Goal: Task Accomplishment & Management: Manage account settings

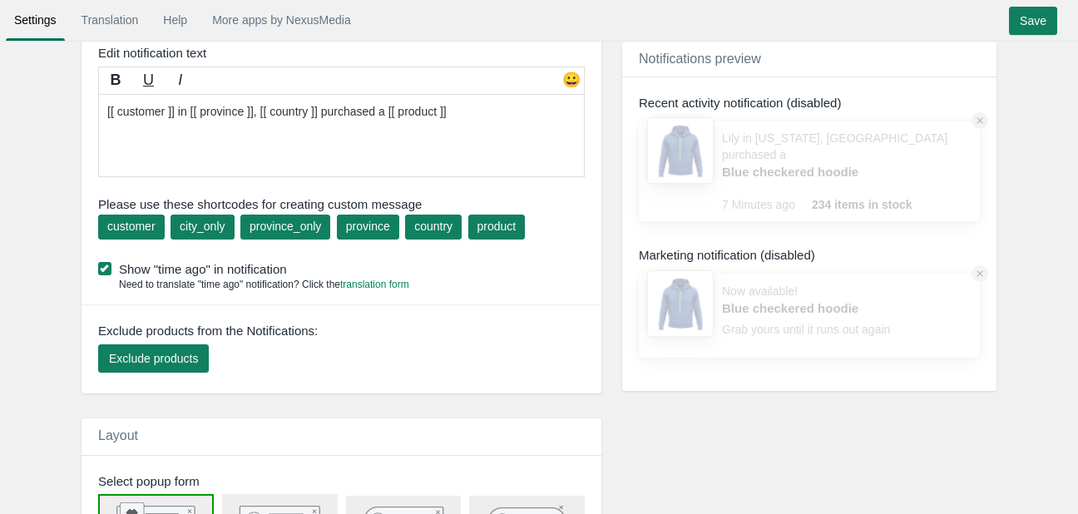
scroll to position [207, 0]
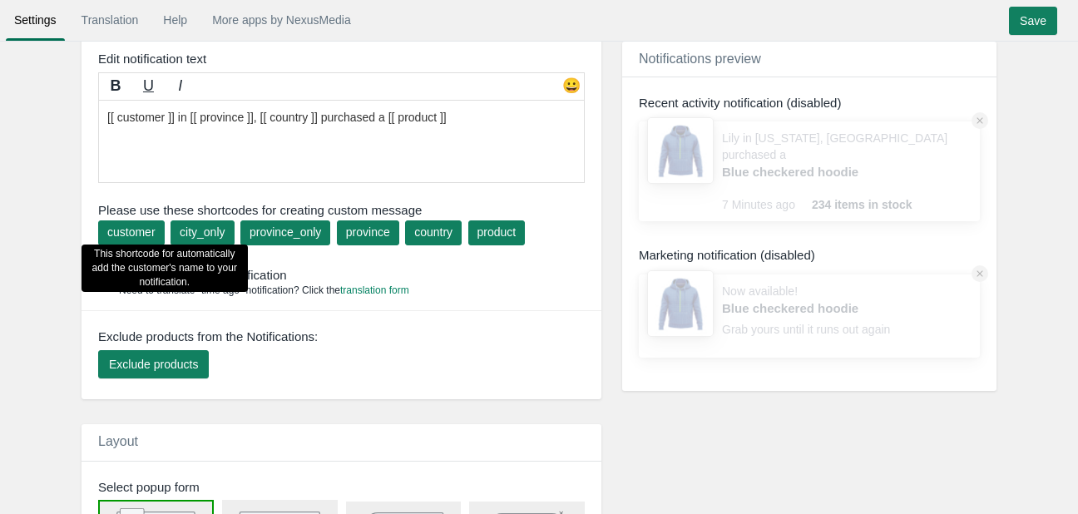
click at [150, 228] on div "customer" at bounding box center [131, 232] width 48 height 17
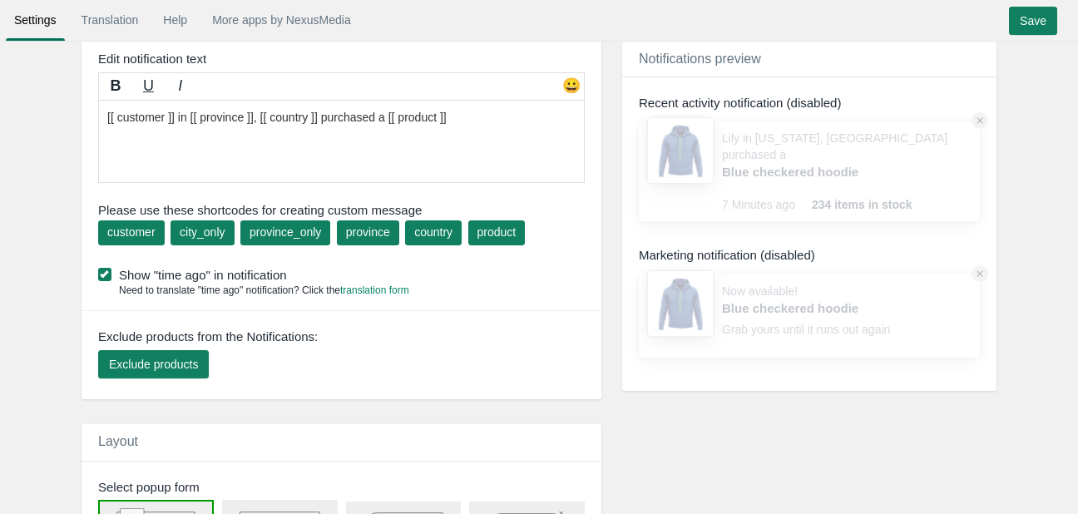
scroll to position [0, 0]
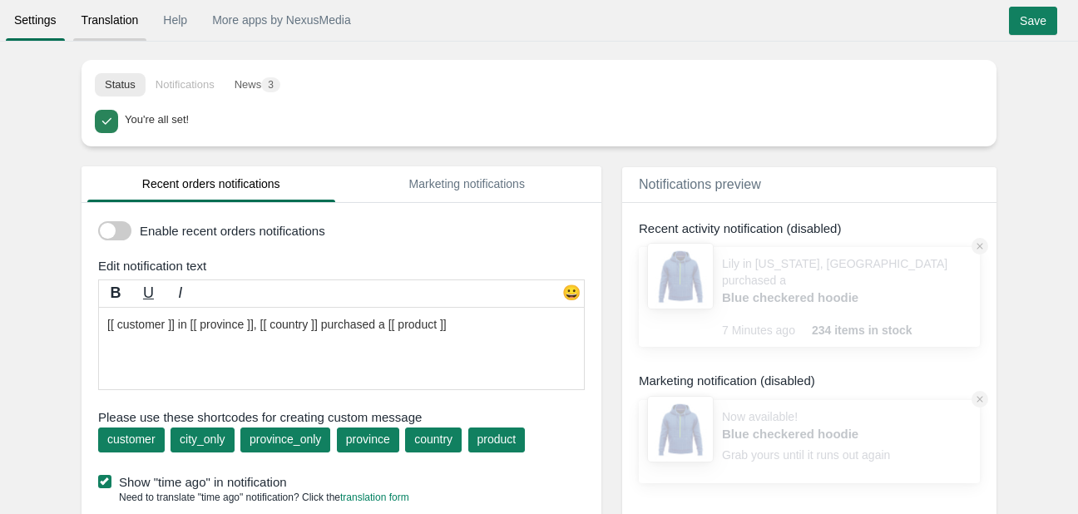
type textarea "[[ customer ]] in [[ province ]], [[ country ]] purchased a [[ product ]]"
click at [135, 22] on link "Translation" at bounding box center [110, 20] width 74 height 30
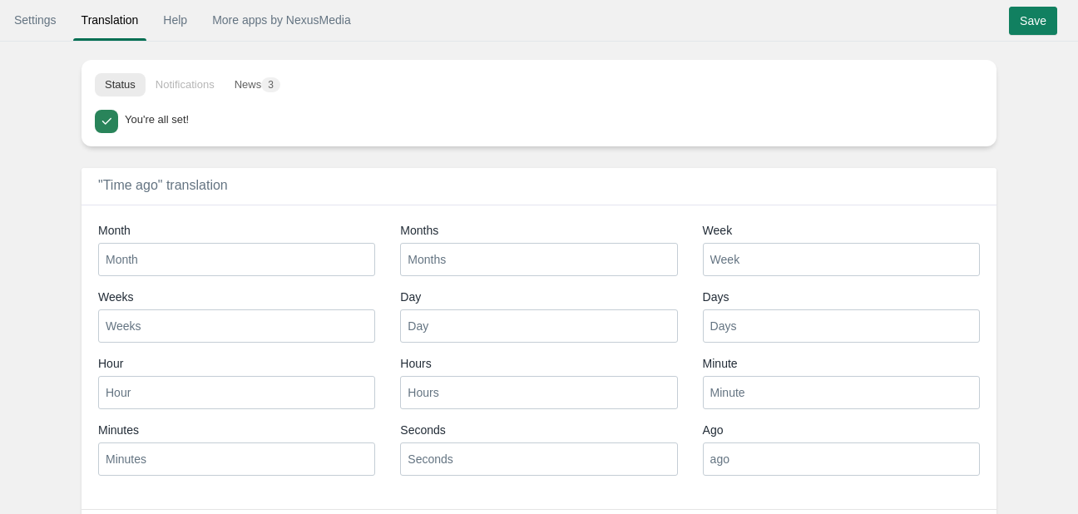
click at [198, 386] on input "Hour" at bounding box center [236, 392] width 277 height 33
click at [143, 450] on input "Minutes" at bounding box center [236, 459] width 277 height 33
type input "Minutes"
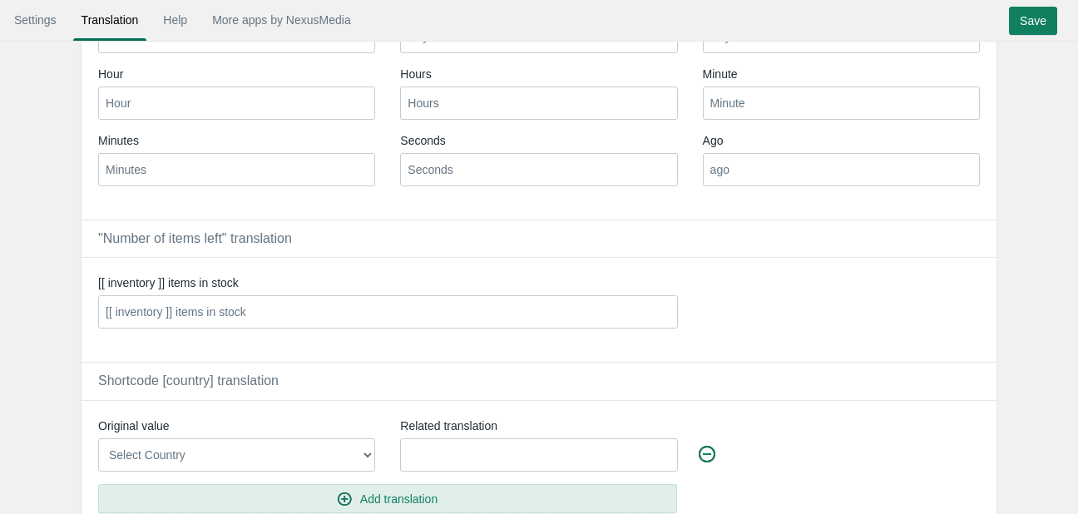
scroll to position [356, 0]
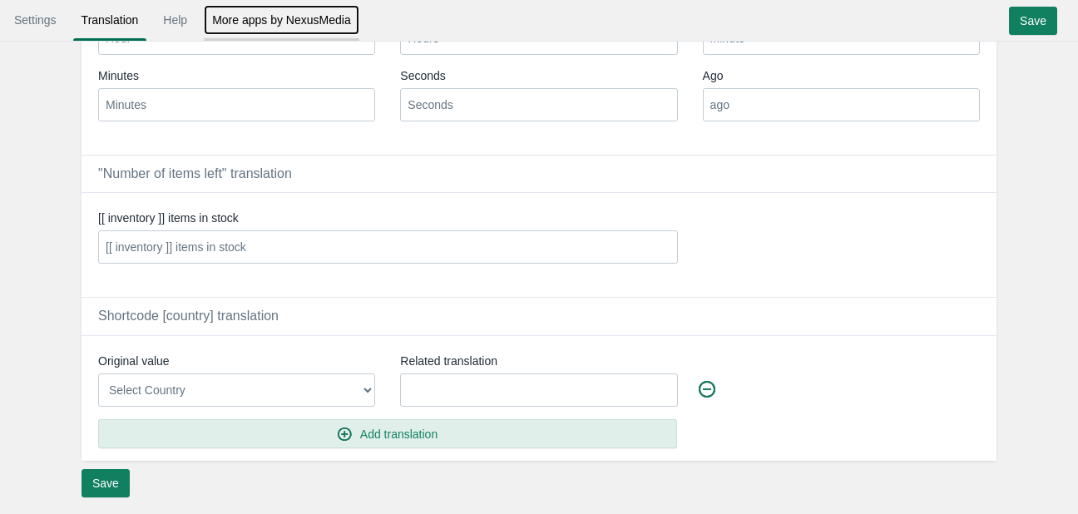
click at [231, 22] on link "More apps by NexusMedia" at bounding box center [282, 20] width 156 height 30
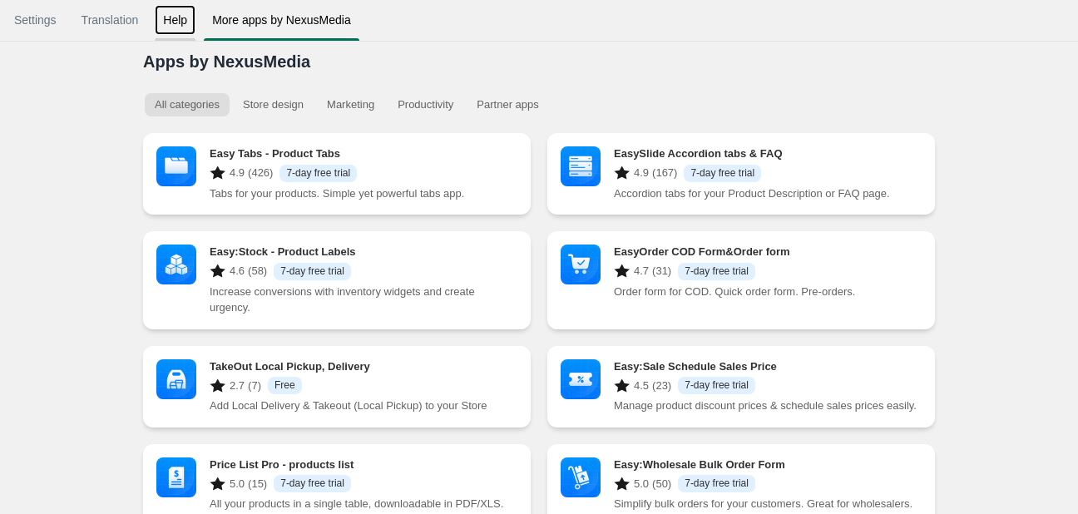
click at [181, 20] on link "Help" at bounding box center [175, 20] width 41 height 30
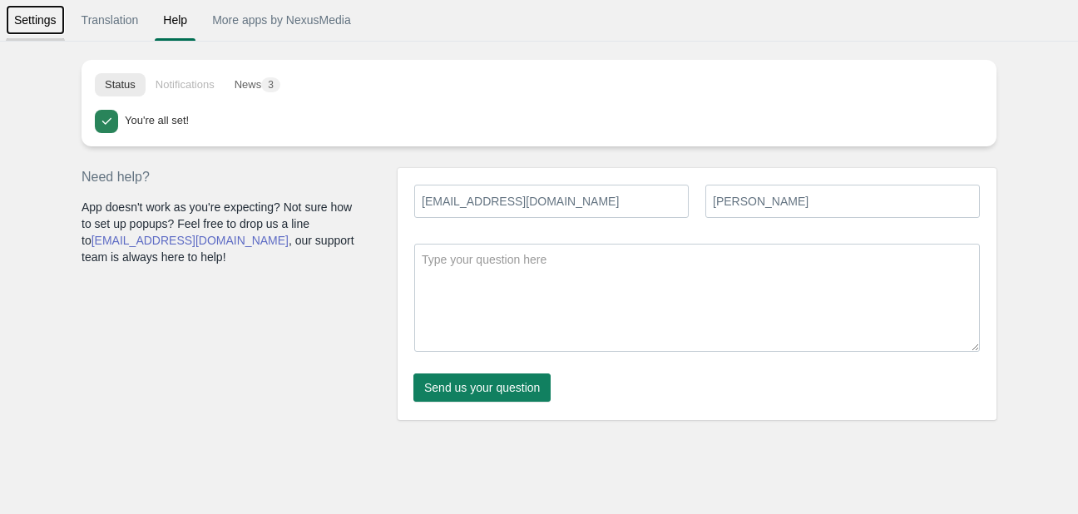
click at [52, 21] on link "Settings" at bounding box center [35, 20] width 59 height 30
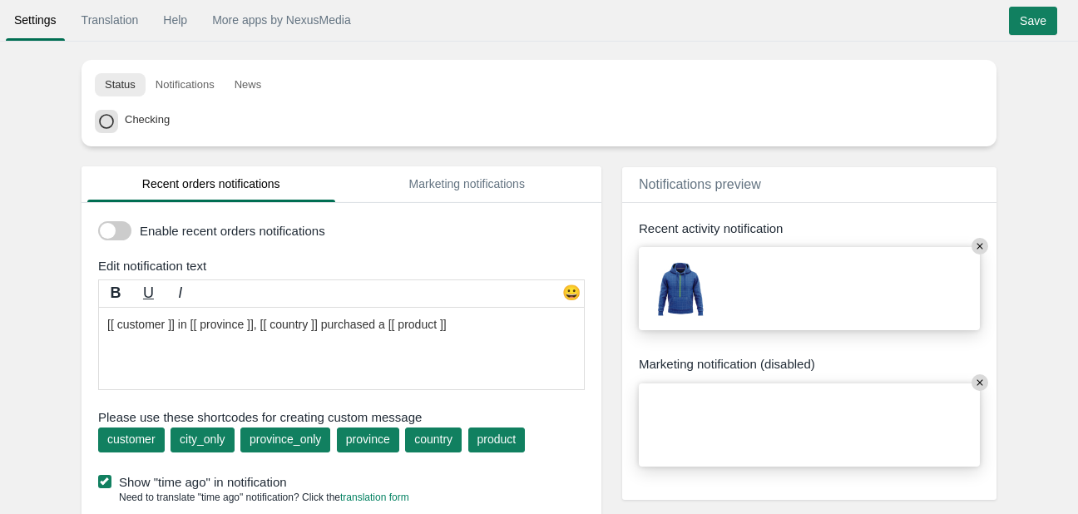
type input "#767D8D"
type input "#FF0000"
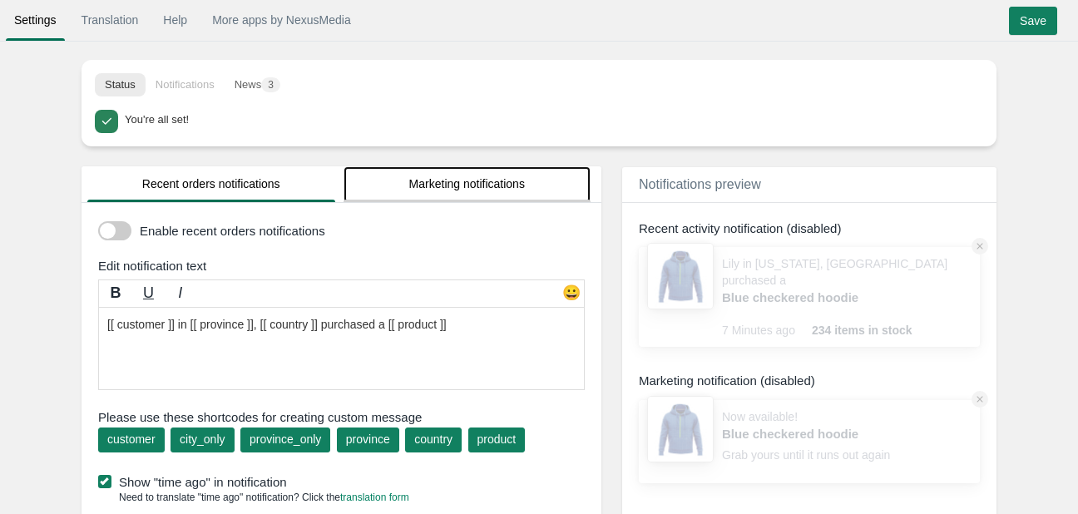
click at [415, 182] on link "Marketing notifications" at bounding box center [468, 184] width 248 height 36
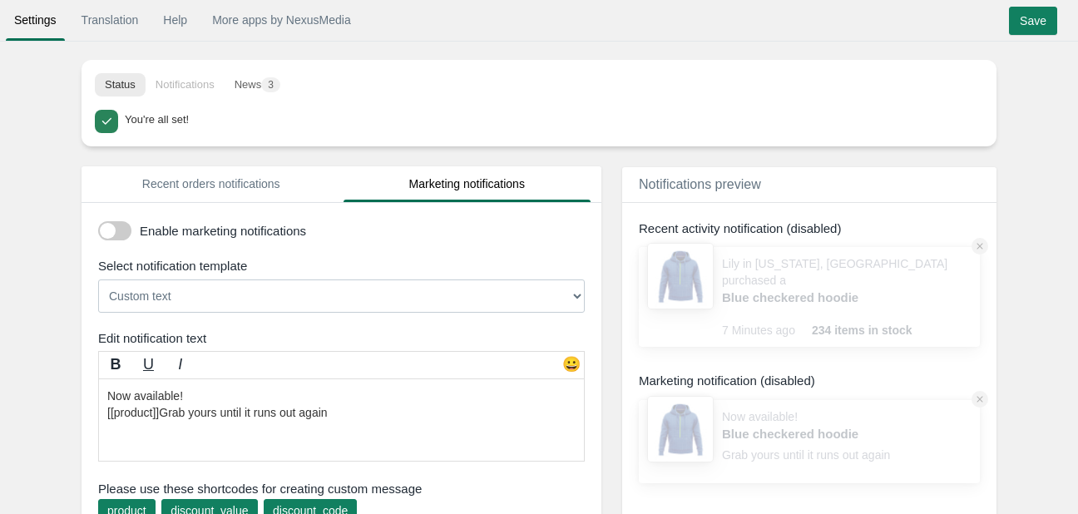
click at [127, 82] on button "Status" at bounding box center [120, 84] width 51 height 23
click at [112, 27] on link "Translation" at bounding box center [110, 20] width 74 height 30
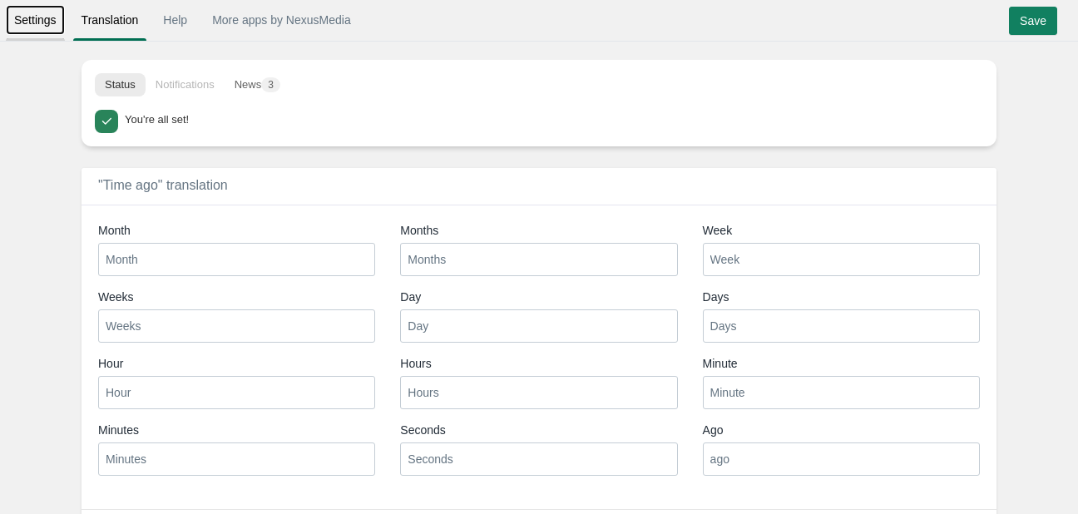
click at [52, 13] on link "Settings" at bounding box center [35, 20] width 59 height 30
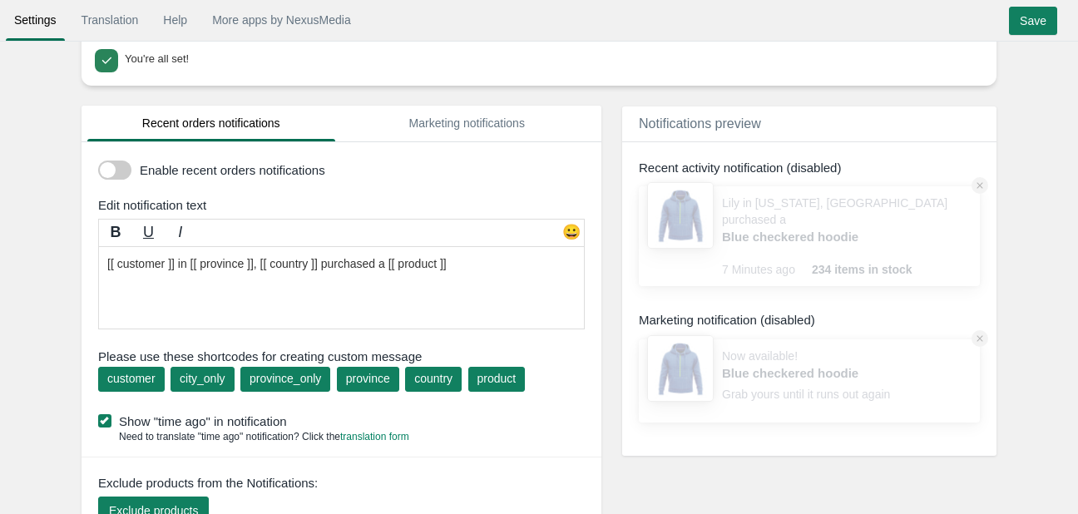
scroll to position [62, 0]
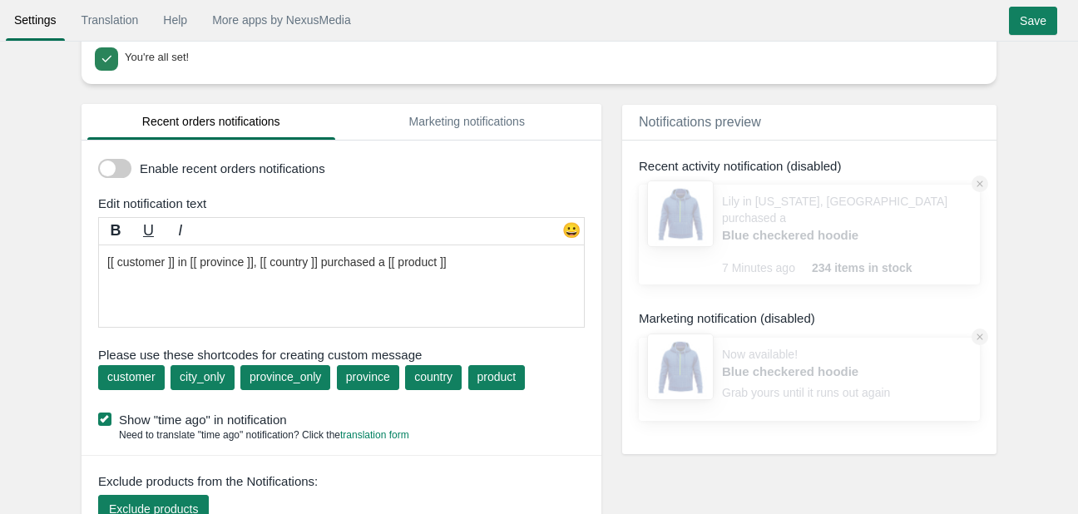
click at [126, 167] on span at bounding box center [114, 168] width 33 height 19
click at [98, 162] on input "checkbox" at bounding box center [98, 162] width 0 height 0
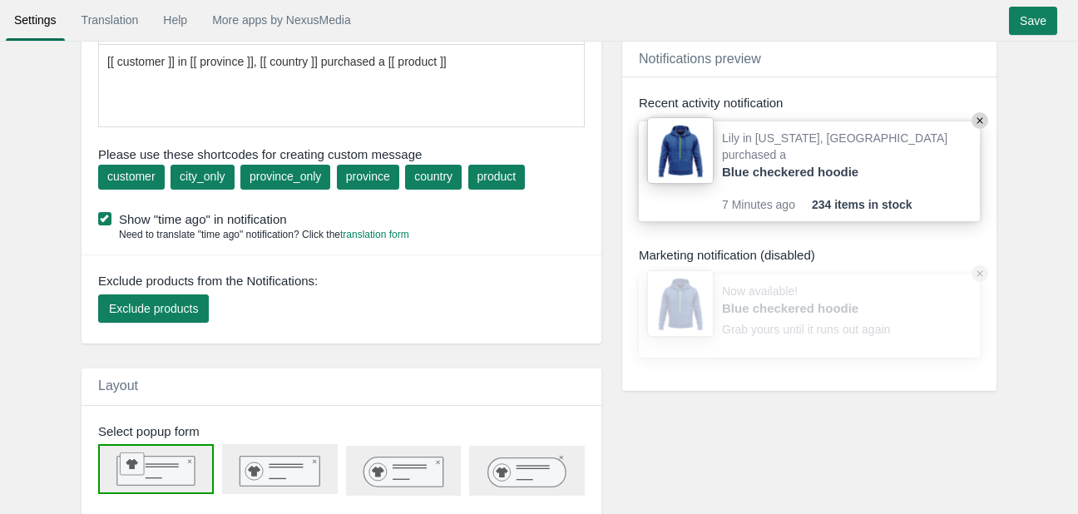
scroll to position [267, 0]
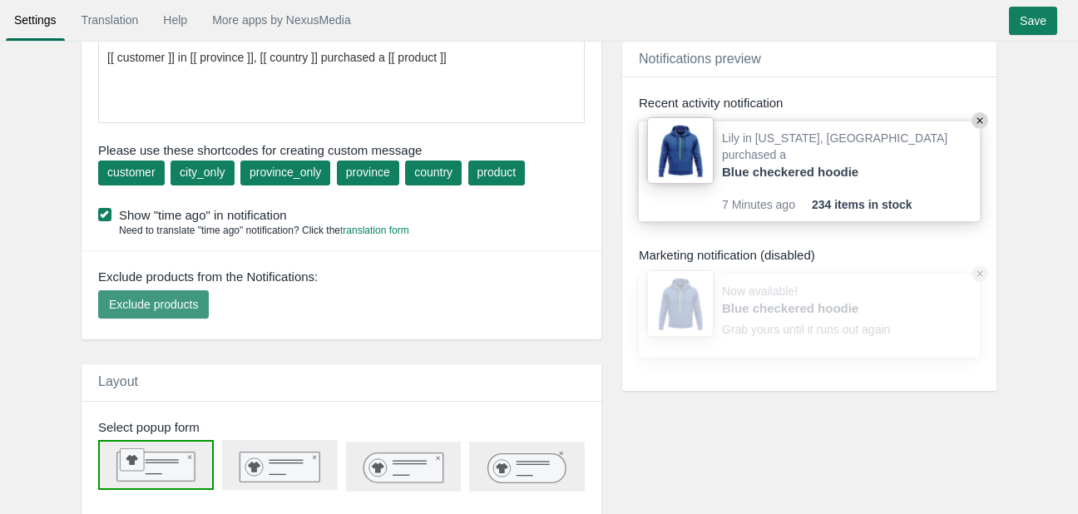
click at [171, 303] on span "Exclude products" at bounding box center [153, 304] width 89 height 13
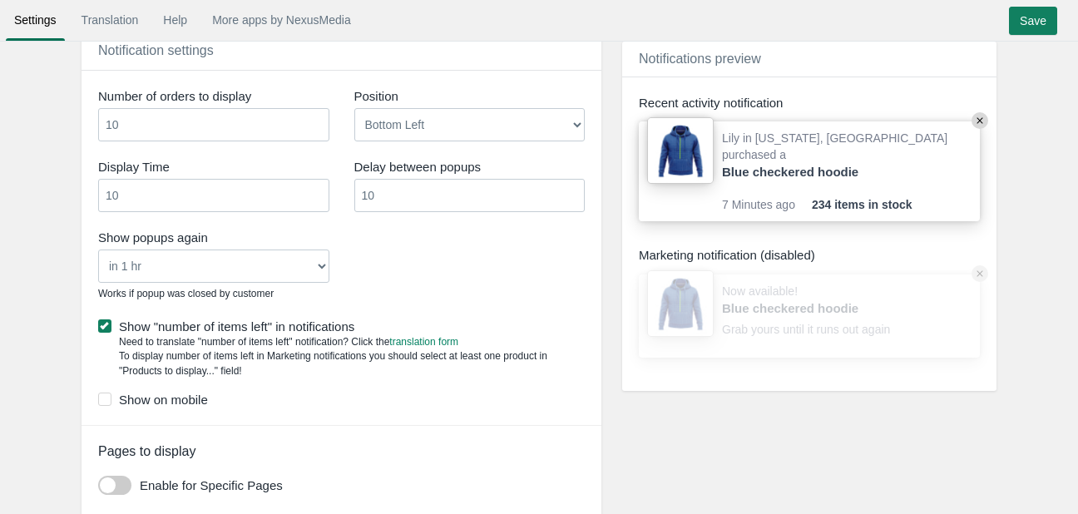
scroll to position [1128, 0]
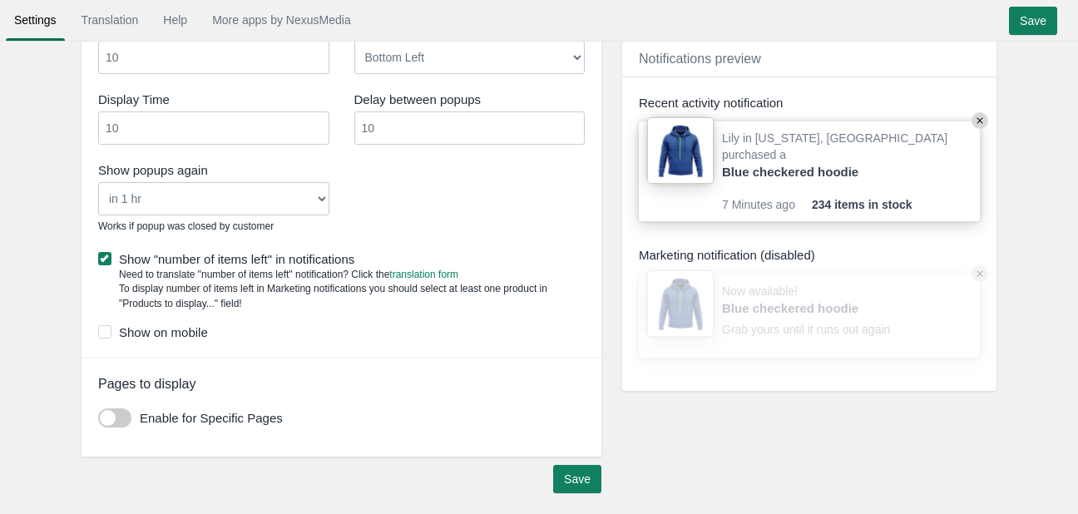
click at [123, 417] on span at bounding box center [114, 418] width 33 height 19
click at [98, 412] on input "checkbox" at bounding box center [98, 412] width 0 height 0
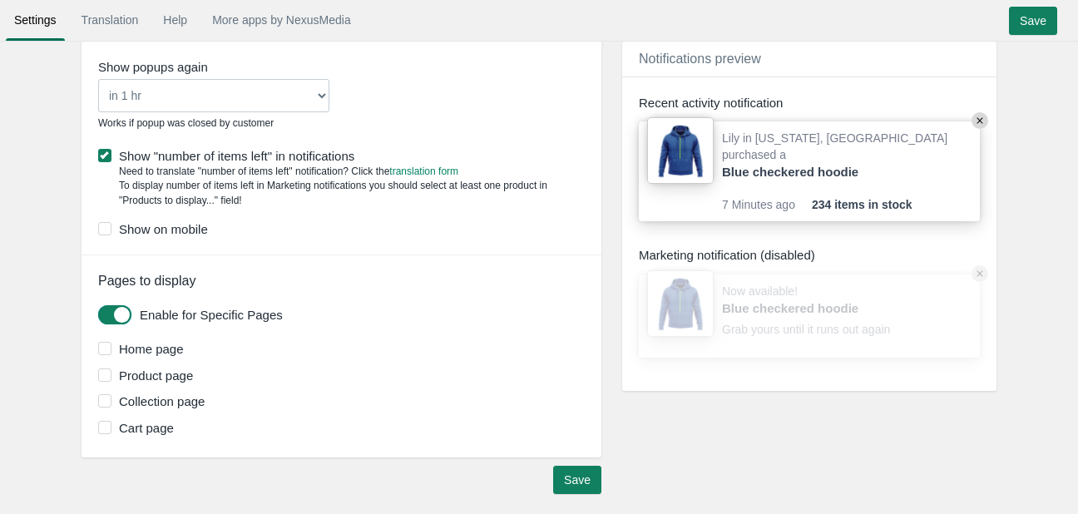
scroll to position [1231, 0]
click at [120, 307] on span at bounding box center [114, 314] width 33 height 19
click at [98, 309] on input "checkbox" at bounding box center [98, 309] width 0 height 0
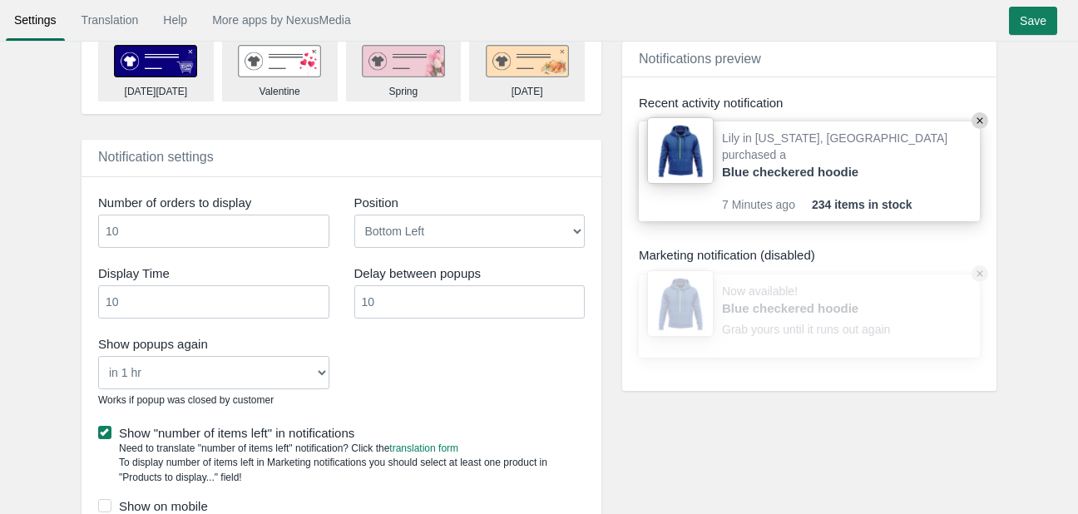
scroll to position [957, 0]
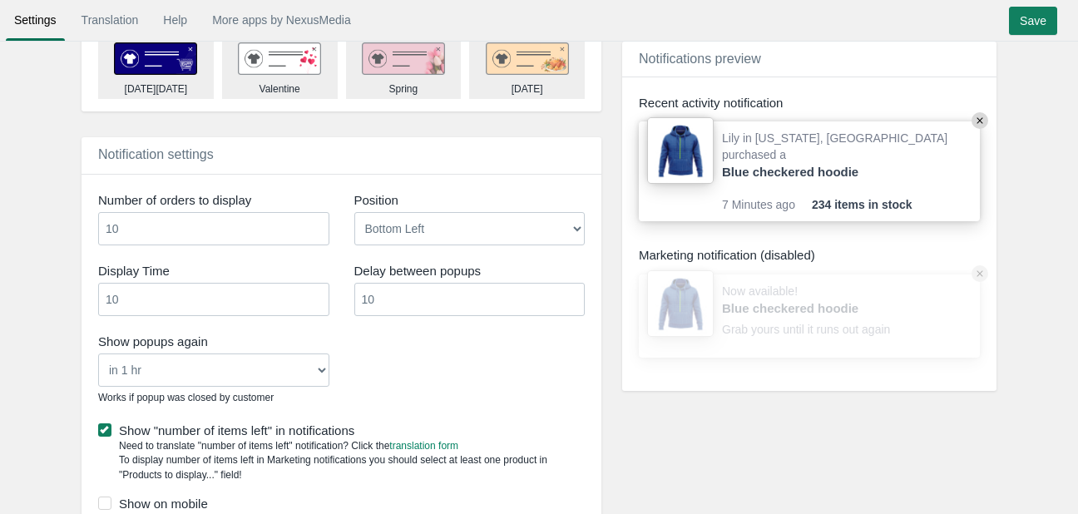
click at [280, 364] on select "Never in 1 hr in 4 hrs in 8 hrs in 24 hrs" at bounding box center [213, 370] width 231 height 33
click at [98, 354] on select "Never in 1 hr in 4 hrs in 8 hrs in 24 hrs" at bounding box center [213, 370] width 231 height 33
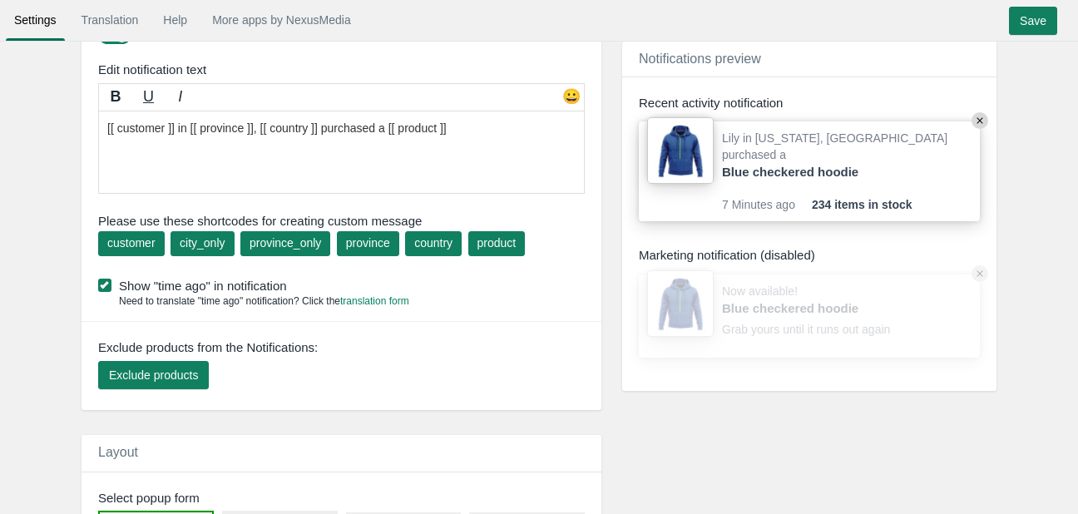
scroll to position [0, 0]
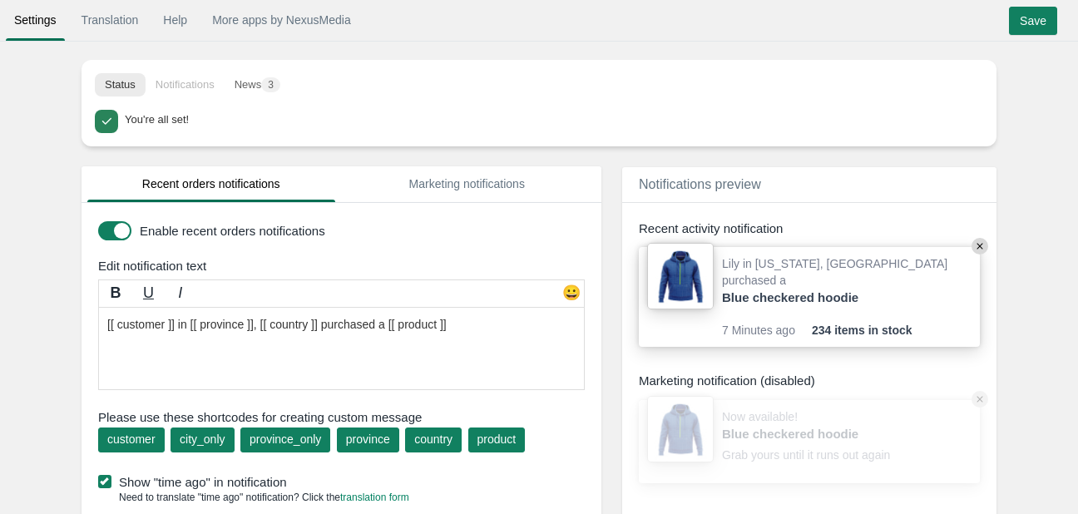
click at [183, 84] on li "Notifications" at bounding box center [185, 84] width 79 height 23
click at [183, 82] on li "Notifications" at bounding box center [185, 84] width 79 height 23
click at [468, 186] on link "Marketing notifications" at bounding box center [468, 184] width 248 height 36
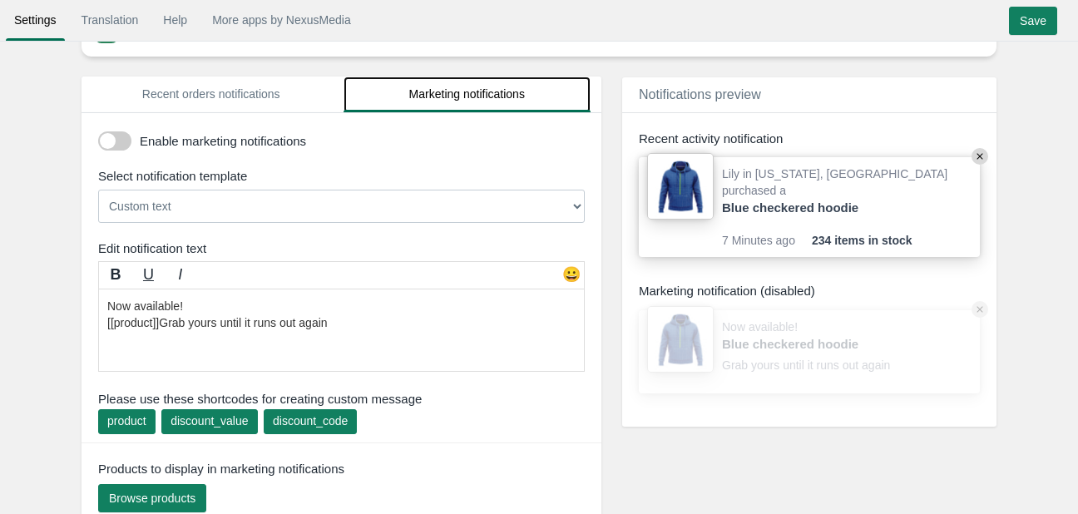
scroll to position [92, 0]
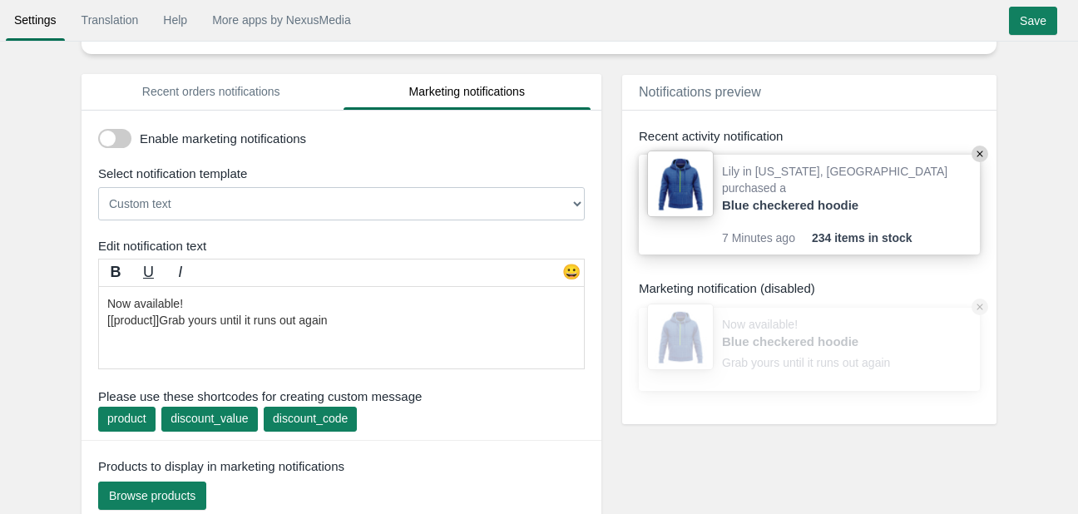
click at [352, 197] on select "Custom text [[discount_value]] OFF everything! Hurry, the offer expires soon! U…" at bounding box center [341, 203] width 487 height 33
select select "10"
click at [98, 187] on select "Custom text [[discount_value]] OFF everything! Hurry, the offer expires soon! U…" at bounding box center [341, 203] width 487 height 33
type textarea "Selling out fast! [[product]]Grab yours while it's available"
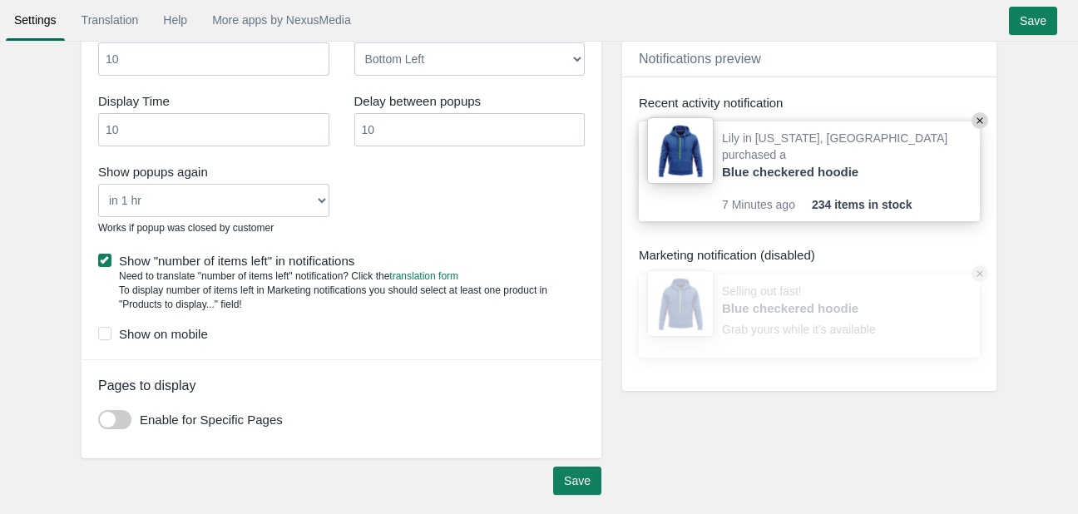
scroll to position [1145, 0]
click at [581, 488] on input "Save" at bounding box center [577, 480] width 48 height 28
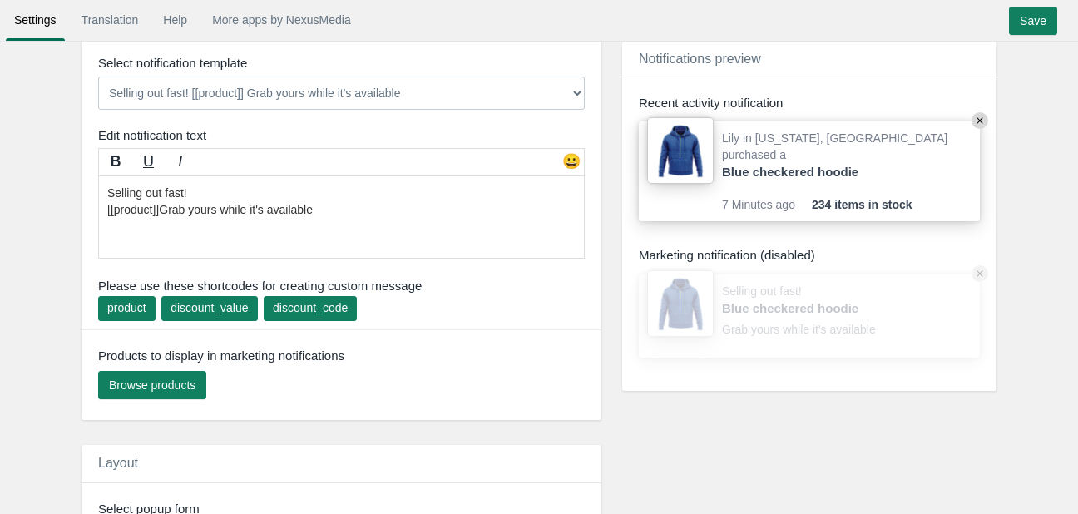
scroll to position [0, 0]
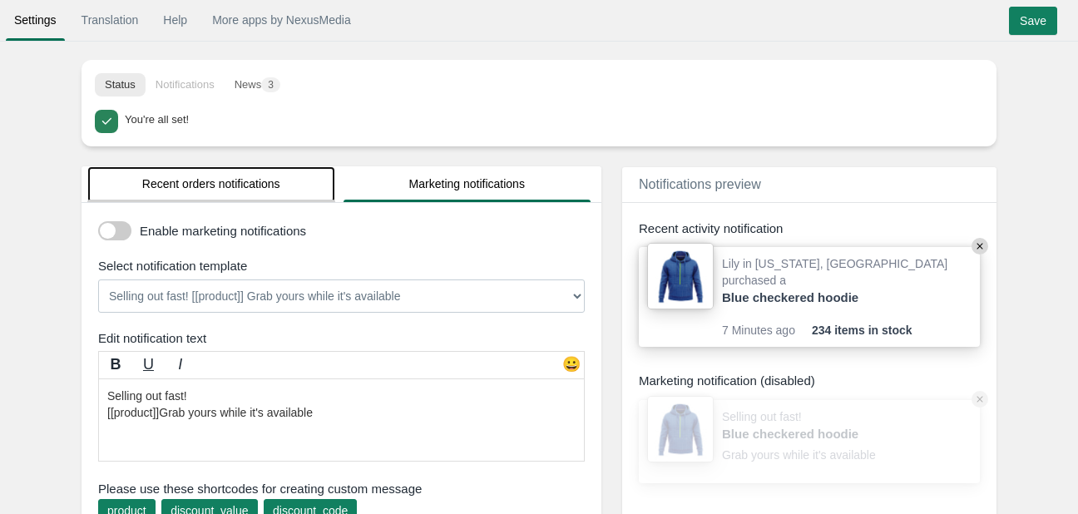
click at [270, 173] on link "Recent orders notifications" at bounding box center [211, 184] width 248 height 36
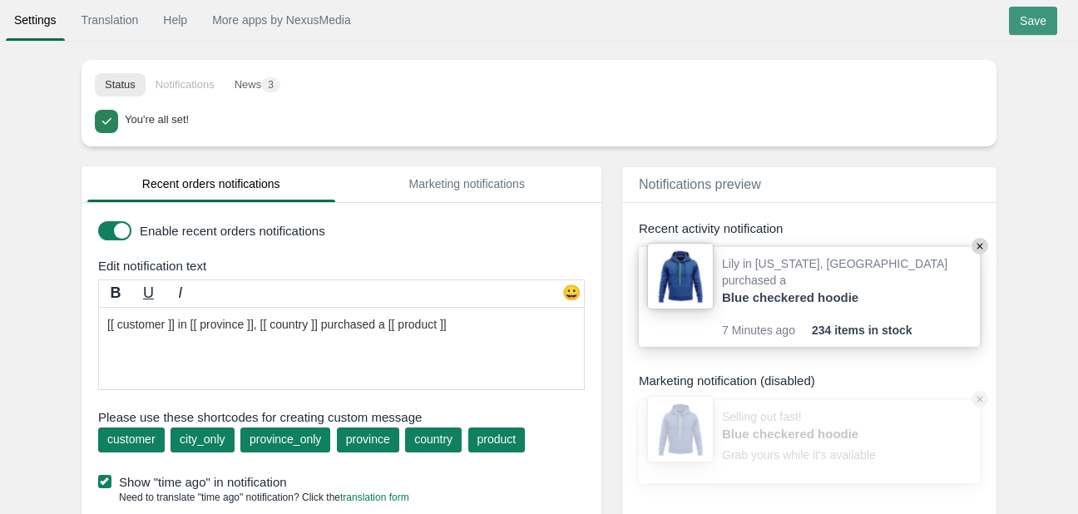
click at [1034, 22] on input "Save" at bounding box center [1033, 21] width 48 height 28
